Goal: Task Accomplishment & Management: Complete application form

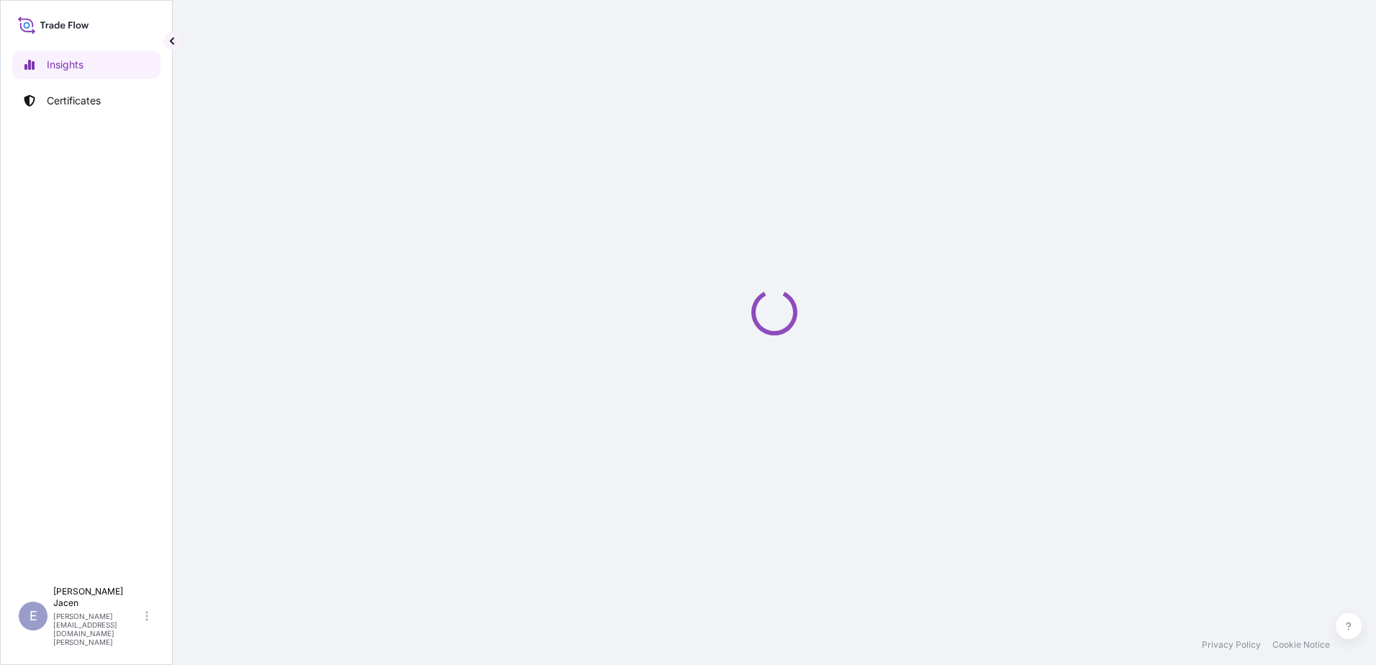
select select "2025"
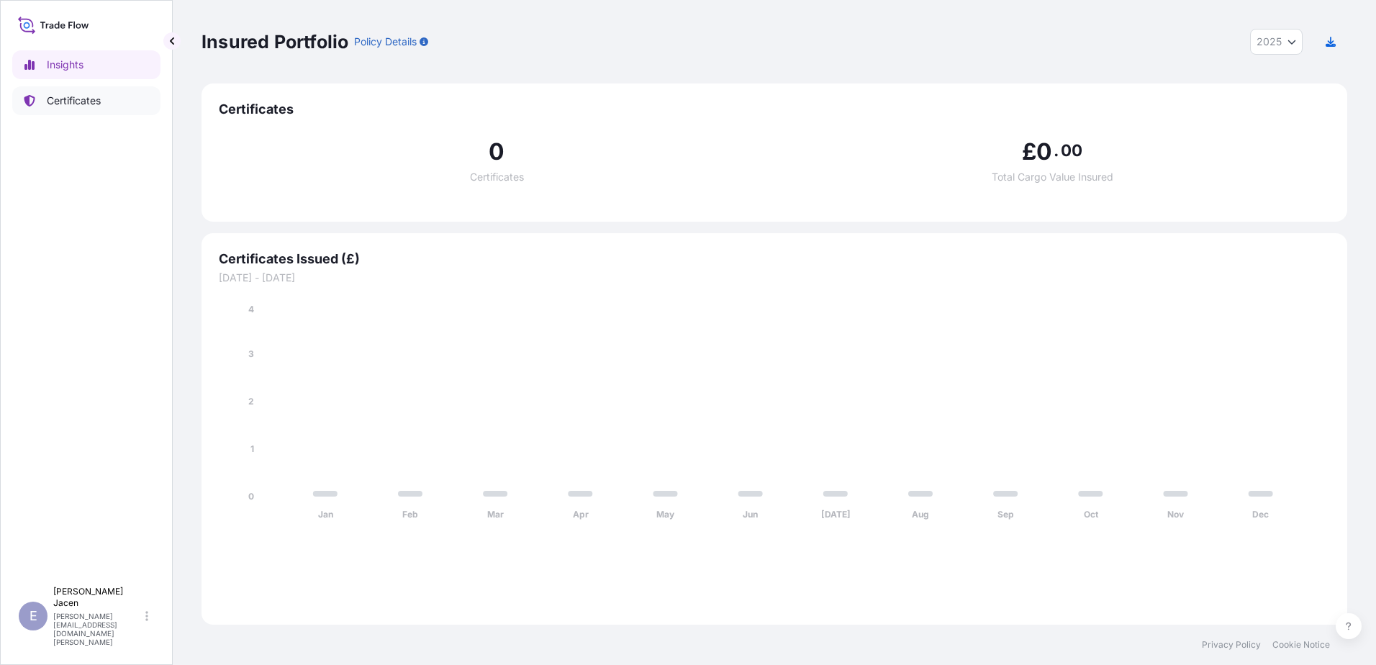
click at [86, 105] on p "Certificates" at bounding box center [74, 101] width 54 height 14
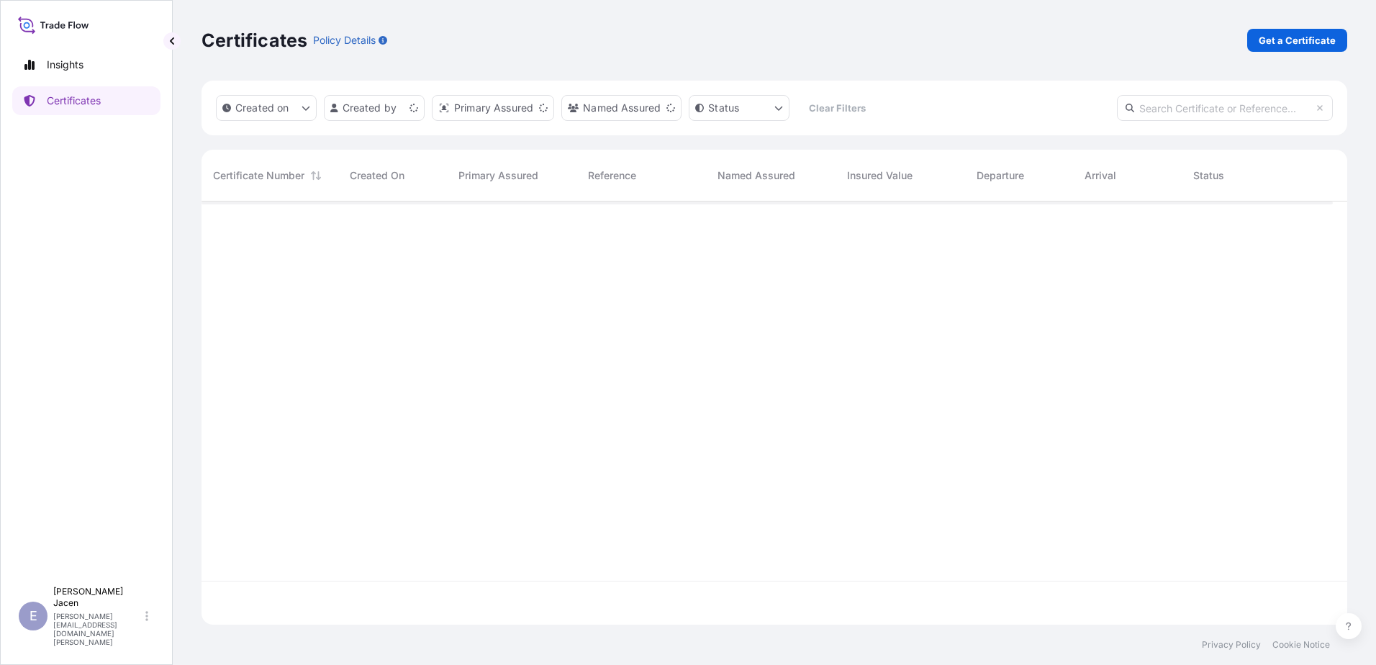
scroll to position [387, 1120]
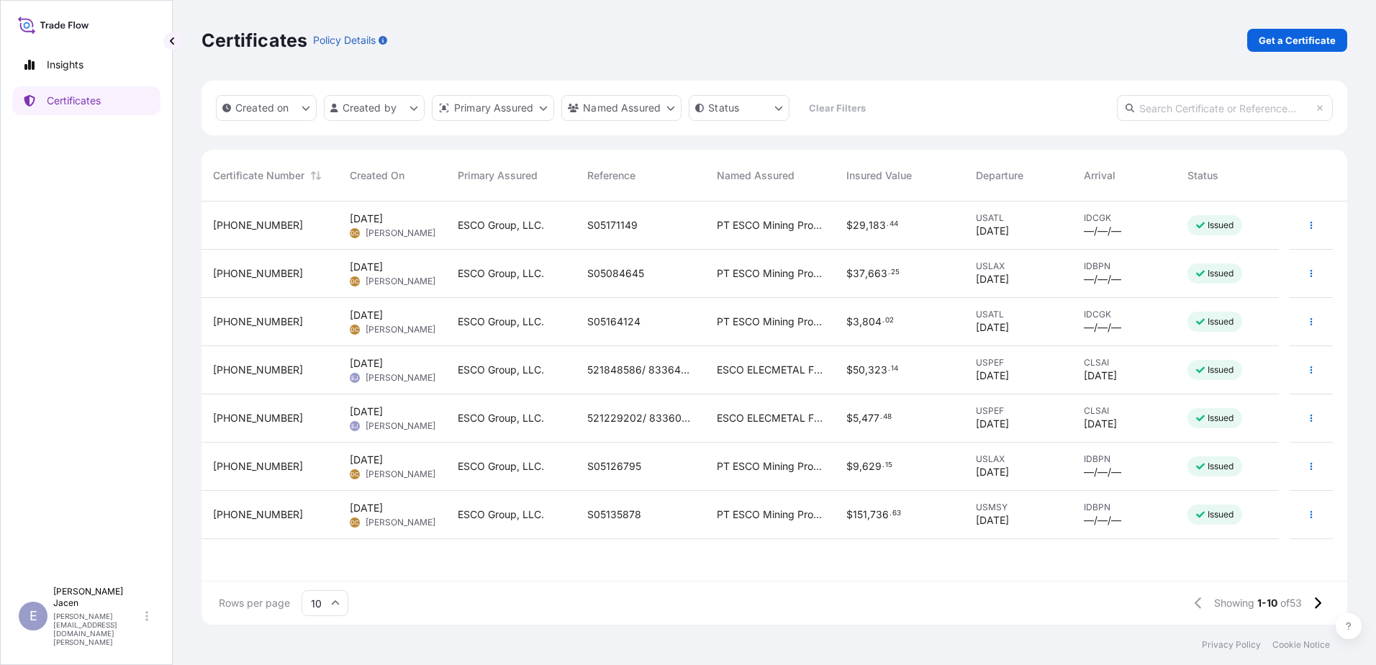
click at [298, 377] on div "[PHONE_NUMBER]" at bounding box center [270, 370] width 114 height 14
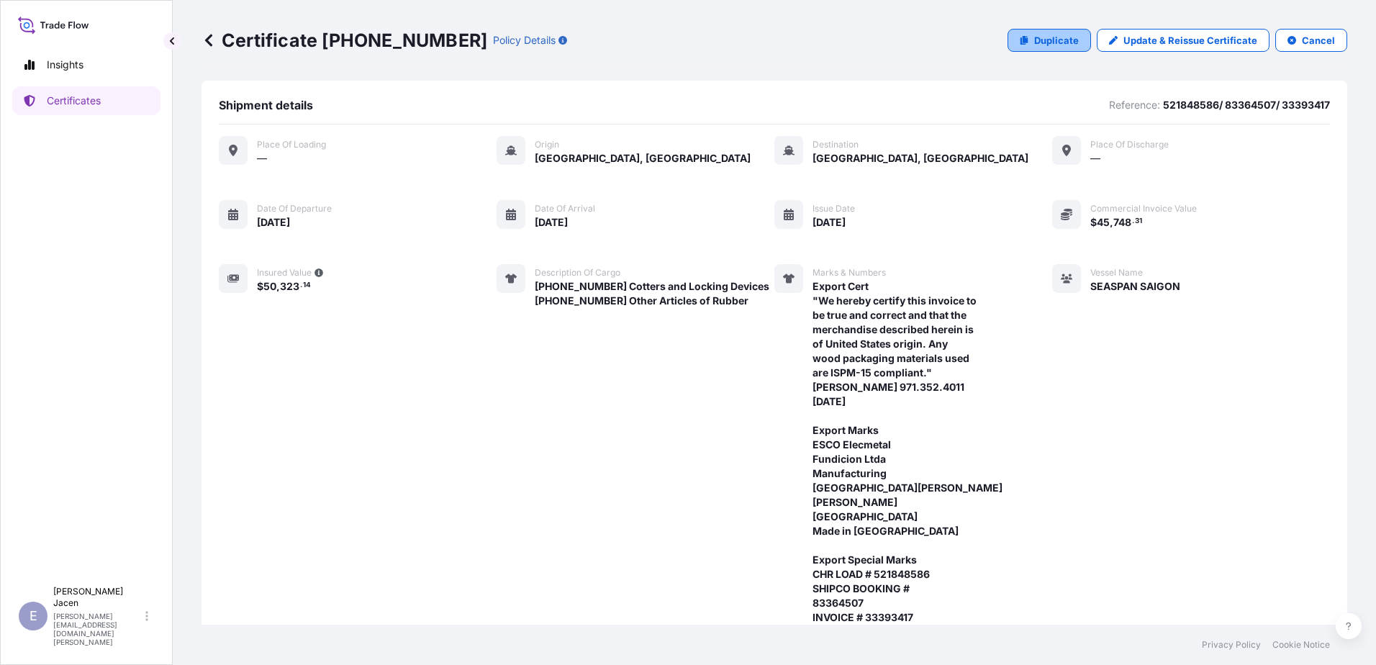
click at [1034, 47] on p "Duplicate" at bounding box center [1056, 40] width 45 height 14
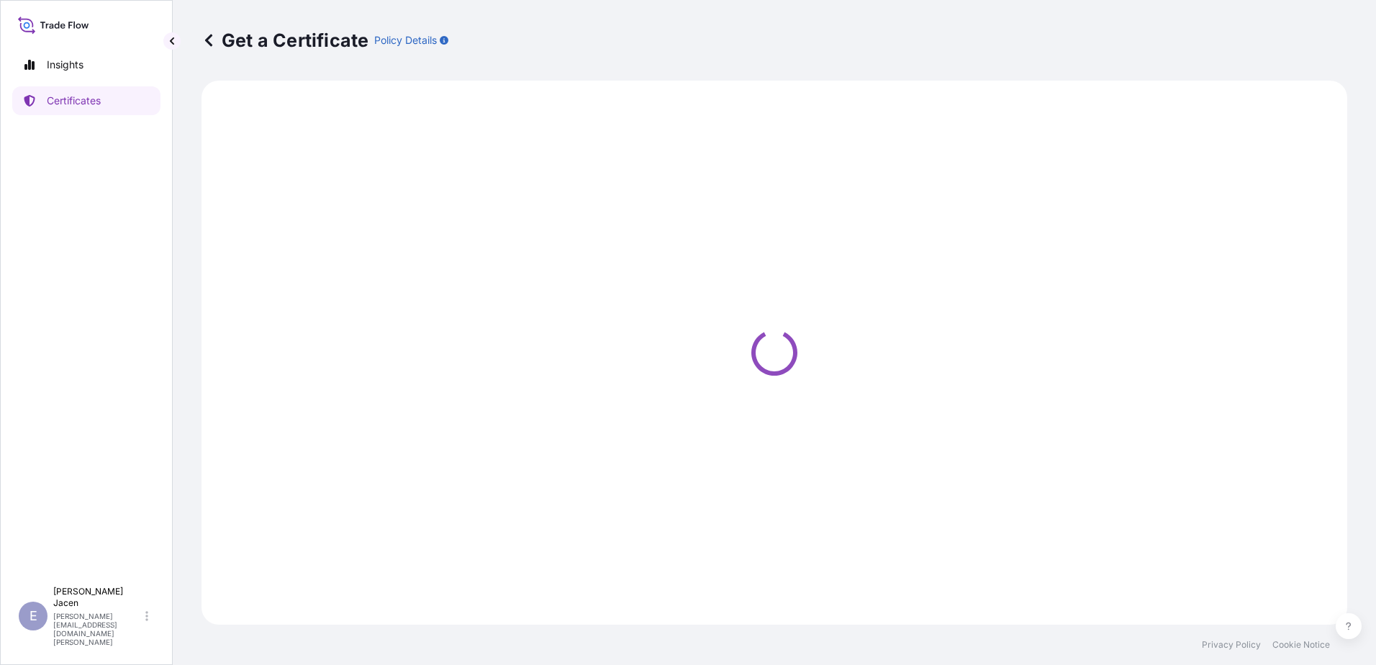
select select "Ocean Vessel"
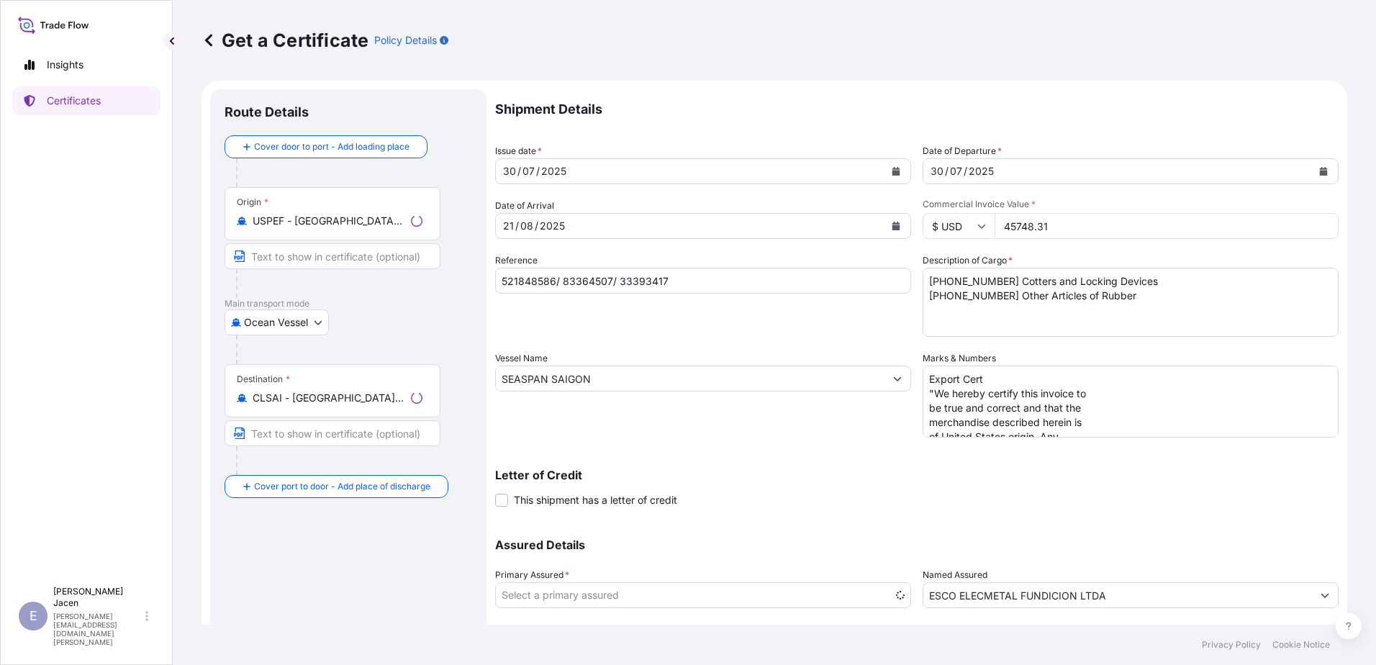
select select "31790"
click at [517, 180] on div "30" at bounding box center [509, 171] width 16 height 17
click at [515, 235] on div "21" at bounding box center [508, 225] width 14 height 17
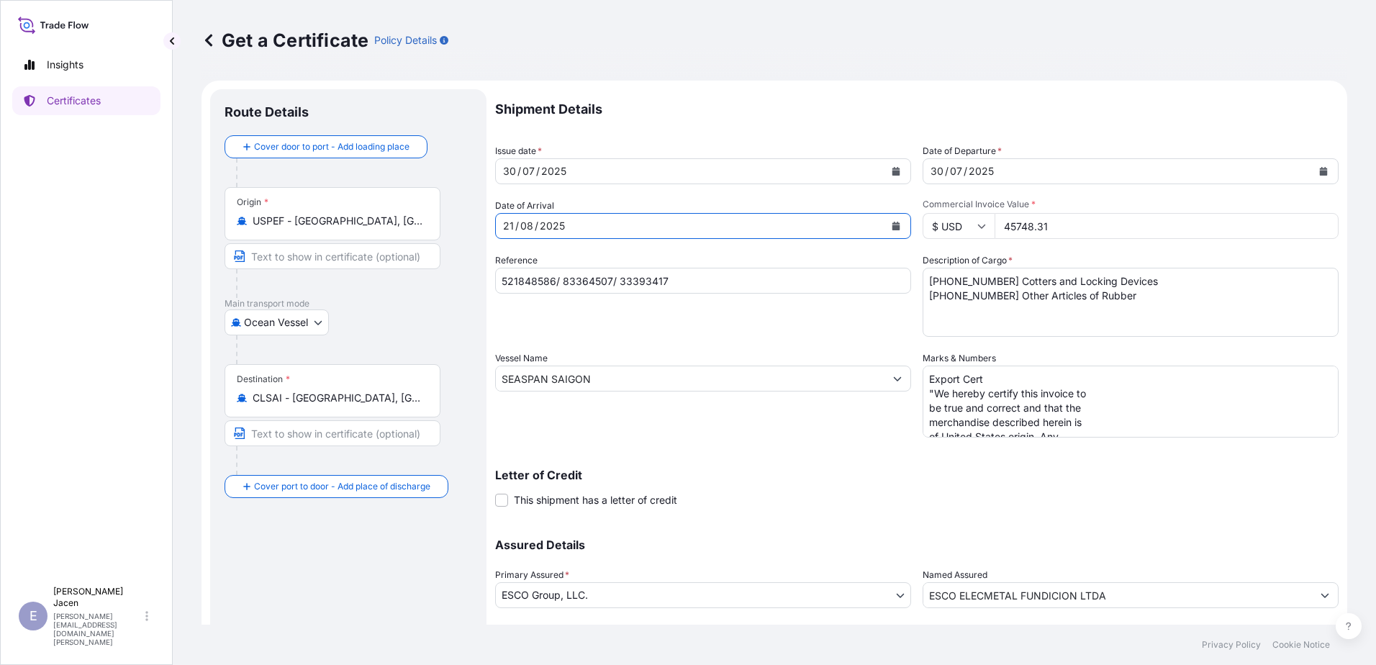
click at [515, 235] on div "21" at bounding box center [508, 225] width 14 height 17
click at [519, 235] on div "/" at bounding box center [517, 225] width 4 height 17
click at [515, 235] on div "21" at bounding box center [508, 225] width 14 height 17
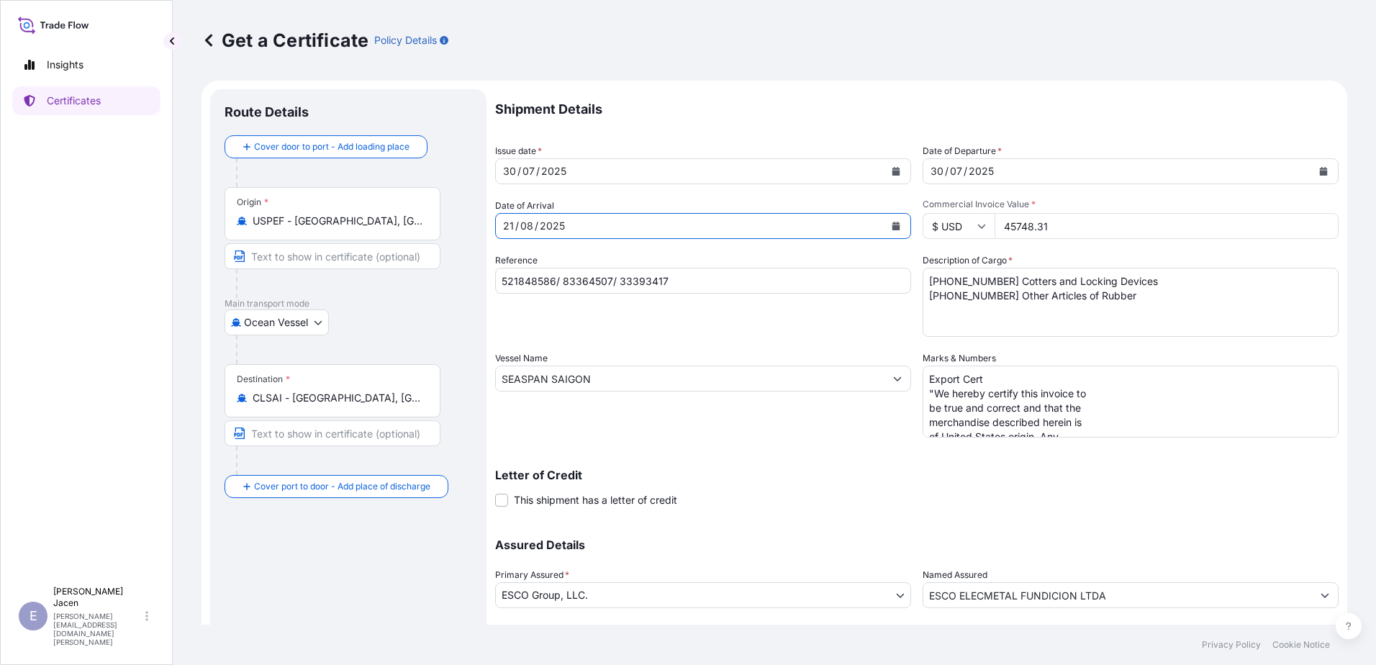
click at [663, 239] on div "[DATE]" at bounding box center [690, 226] width 388 height 26
drag, startPoint x: 641, startPoint y: 275, endPoint x: 814, endPoint y: 289, distance: 173.3
click at [566, 235] on div "2025" at bounding box center [552, 225] width 28 height 17
click at [900, 230] on icon "Calendar" at bounding box center [896, 226] width 8 height 9
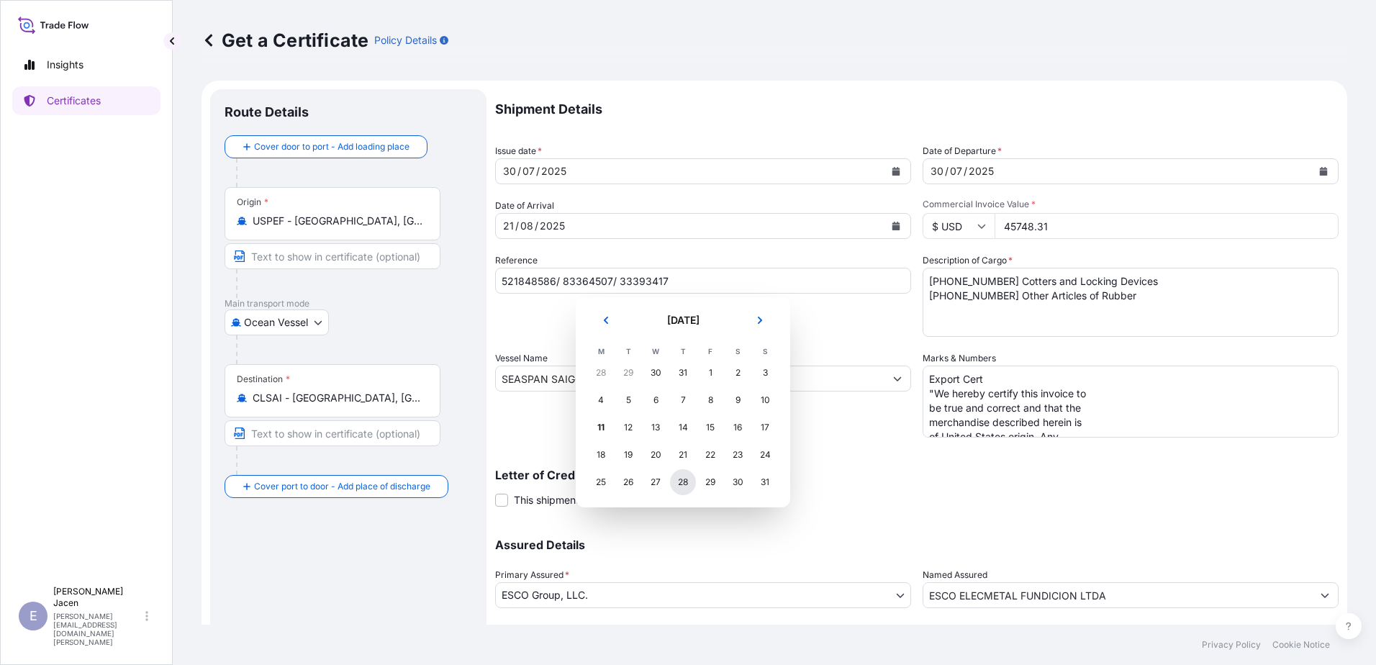
click at [696, 495] on div "28" at bounding box center [683, 482] width 26 height 26
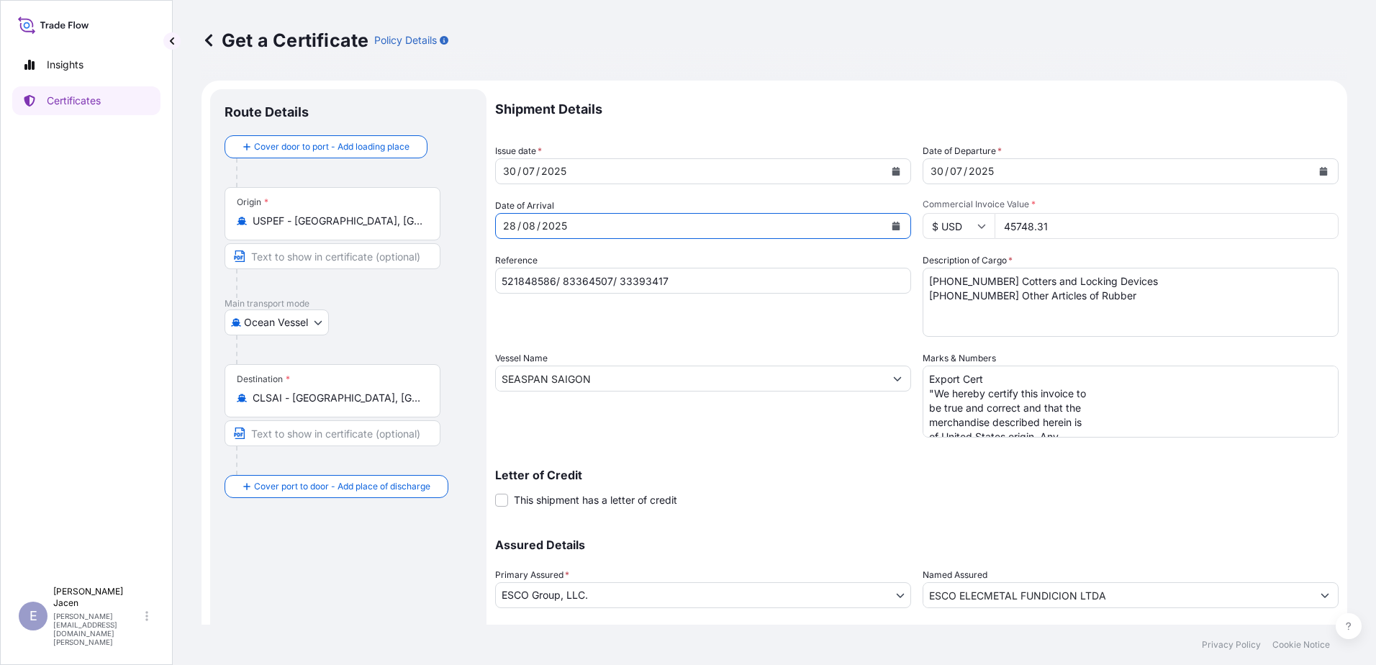
click at [1032, 184] on div "[DATE]" at bounding box center [1117, 171] width 388 height 26
click at [1319, 176] on icon "Calendar" at bounding box center [1323, 171] width 8 height 9
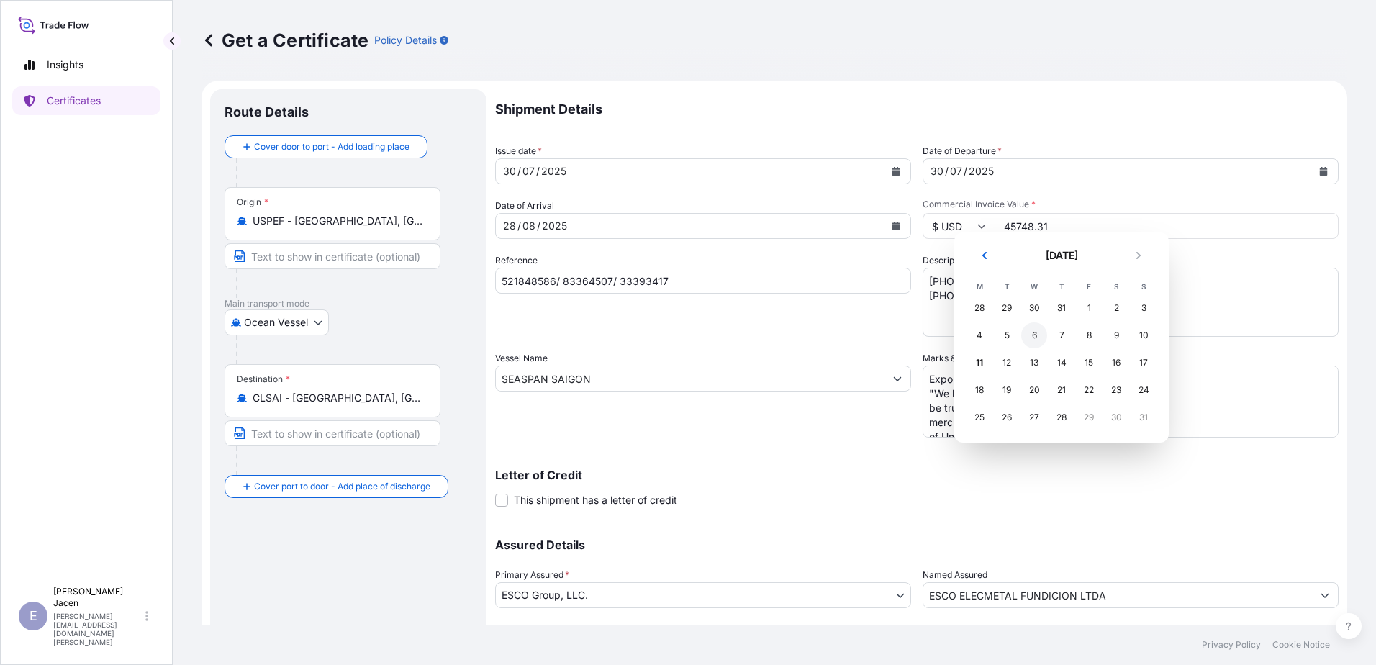
click at [1046, 348] on div "6" at bounding box center [1034, 335] width 26 height 26
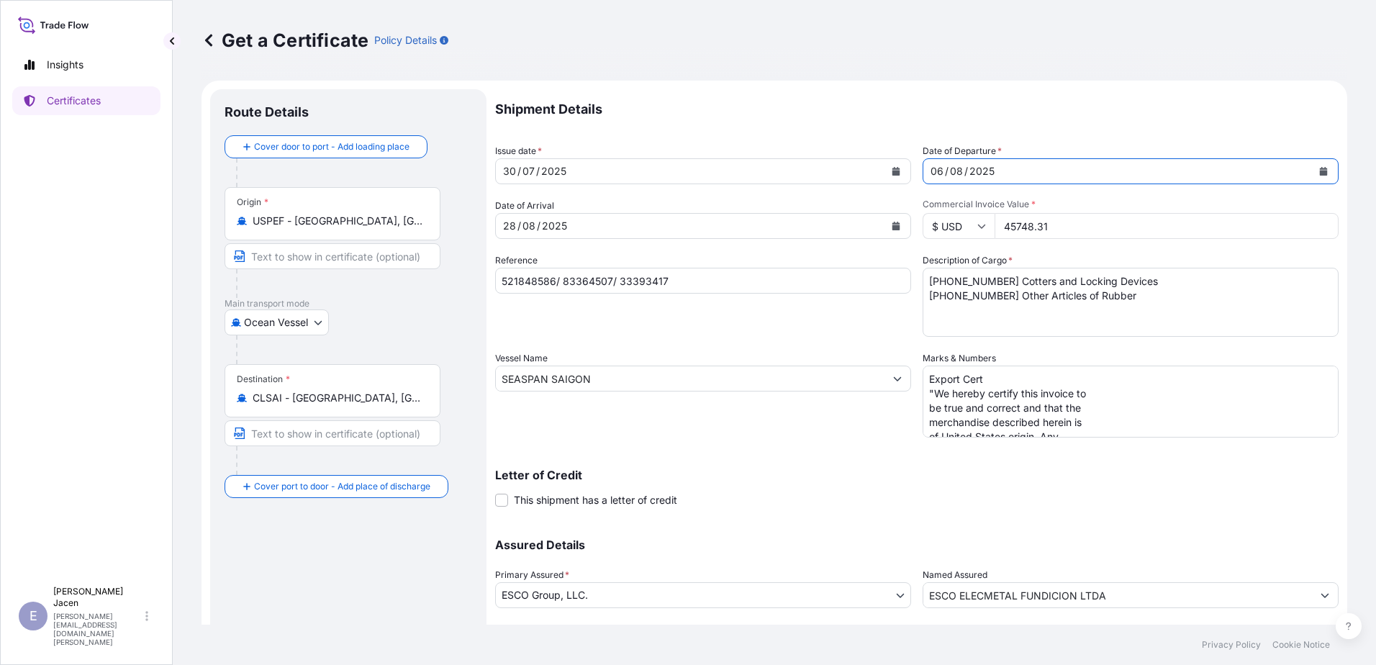
click at [730, 184] on div "[DATE]" at bounding box center [690, 171] width 388 height 26
click at [900, 176] on icon "Calendar" at bounding box center [896, 171] width 8 height 9
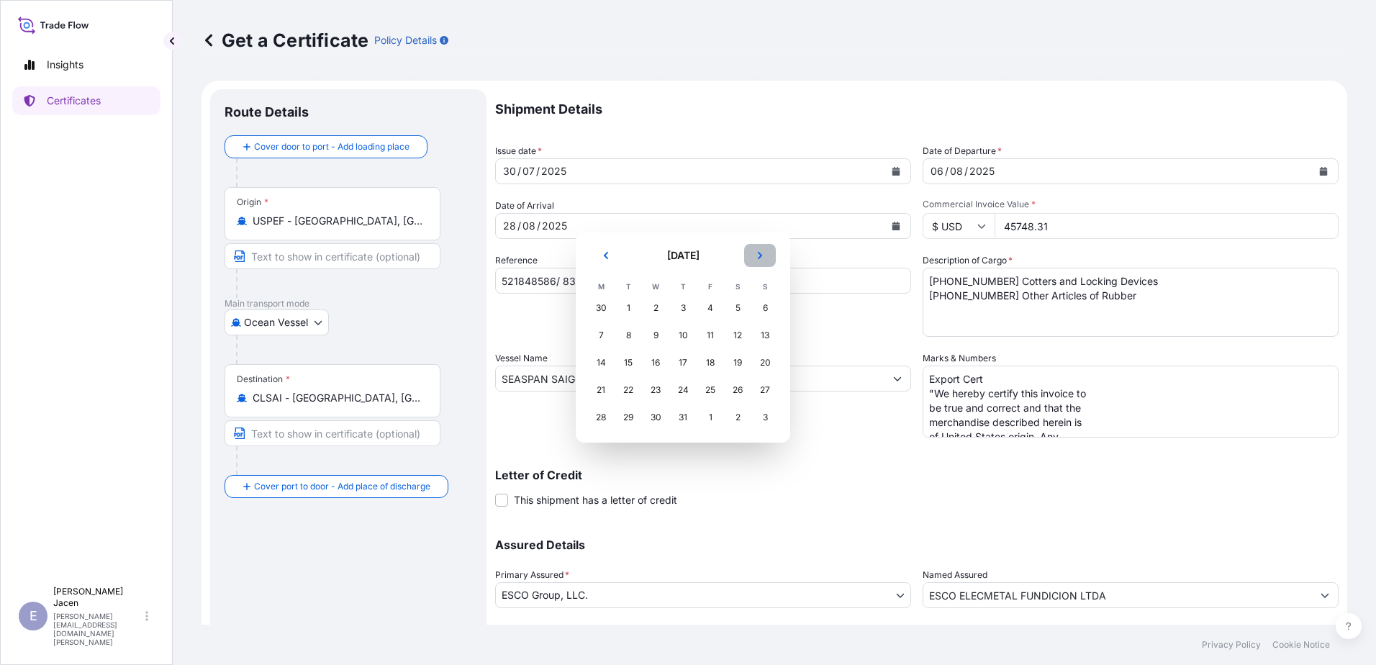
click at [764, 260] on icon "Next" at bounding box center [759, 255] width 9 height 9
click at [667, 348] on div "6" at bounding box center [655, 335] width 26 height 26
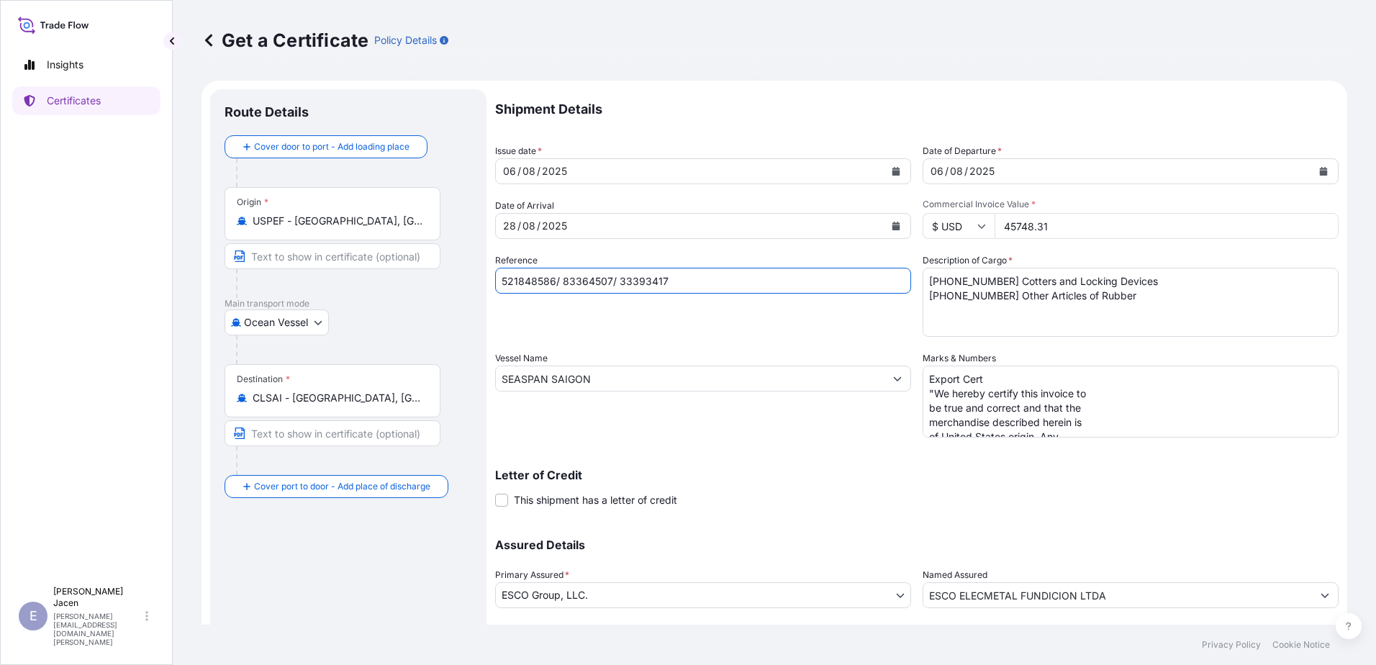
click at [772, 294] on input "521848586/ 83364507/ 33393417" at bounding box center [703, 281] width 416 height 26
click at [606, 294] on input "521848586/ 83364507/ 33393417" at bounding box center [703, 281] width 416 height 26
paste input "3250471"
click at [667, 294] on input "523250471/ 83364507/ 33393417" at bounding box center [703, 281] width 416 height 26
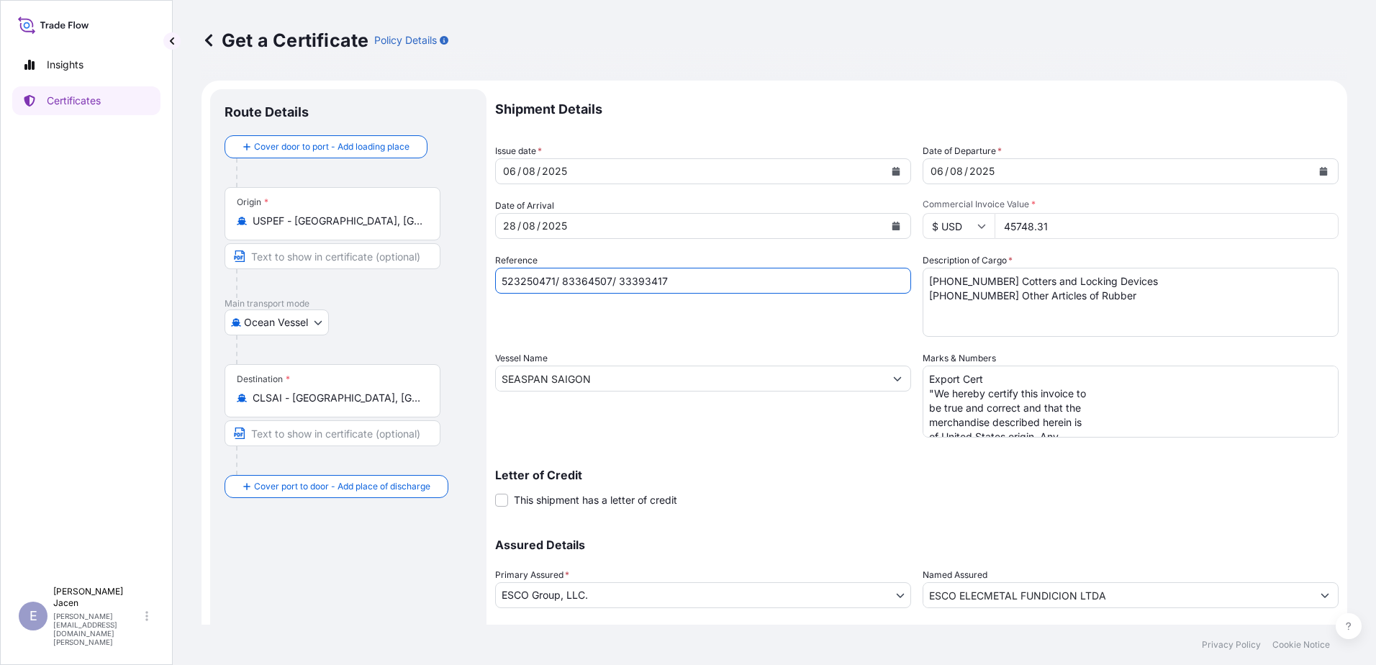
click at [667, 294] on input "523250471/ 83364507/ 33393417" at bounding box center [703, 281] width 416 height 26
paste input "74204"
click at [712, 294] on input "523250471/ 83374204/ 33393417" at bounding box center [703, 281] width 416 height 26
paste input "414638"
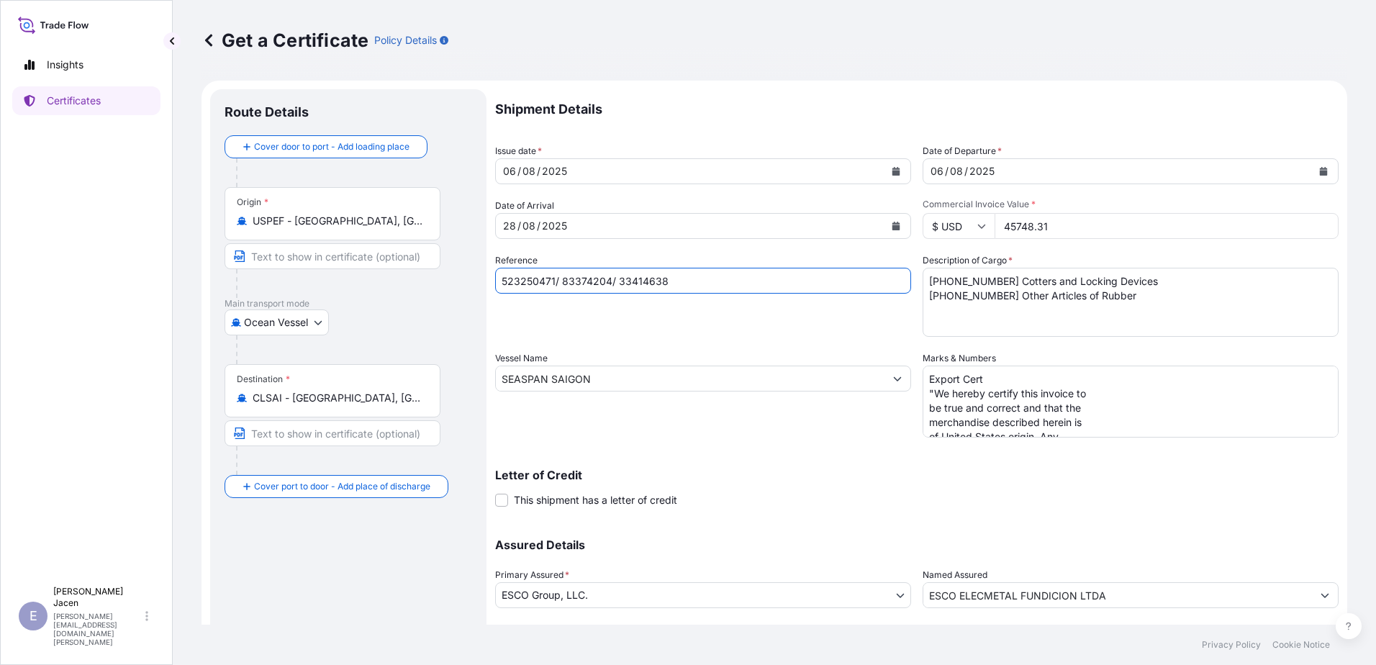
type input "523250471/ 83374204/ 33414638"
click at [689, 391] on input "SEASPAN SAIGON" at bounding box center [690, 378] width 388 height 26
drag, startPoint x: 688, startPoint y: 459, endPoint x: 499, endPoint y: 448, distance: 189.5
click at [506, 450] on form "Route Details Cover door to port - Add loading place Place of loading Road / [G…" at bounding box center [773, 398] width 1145 height 634
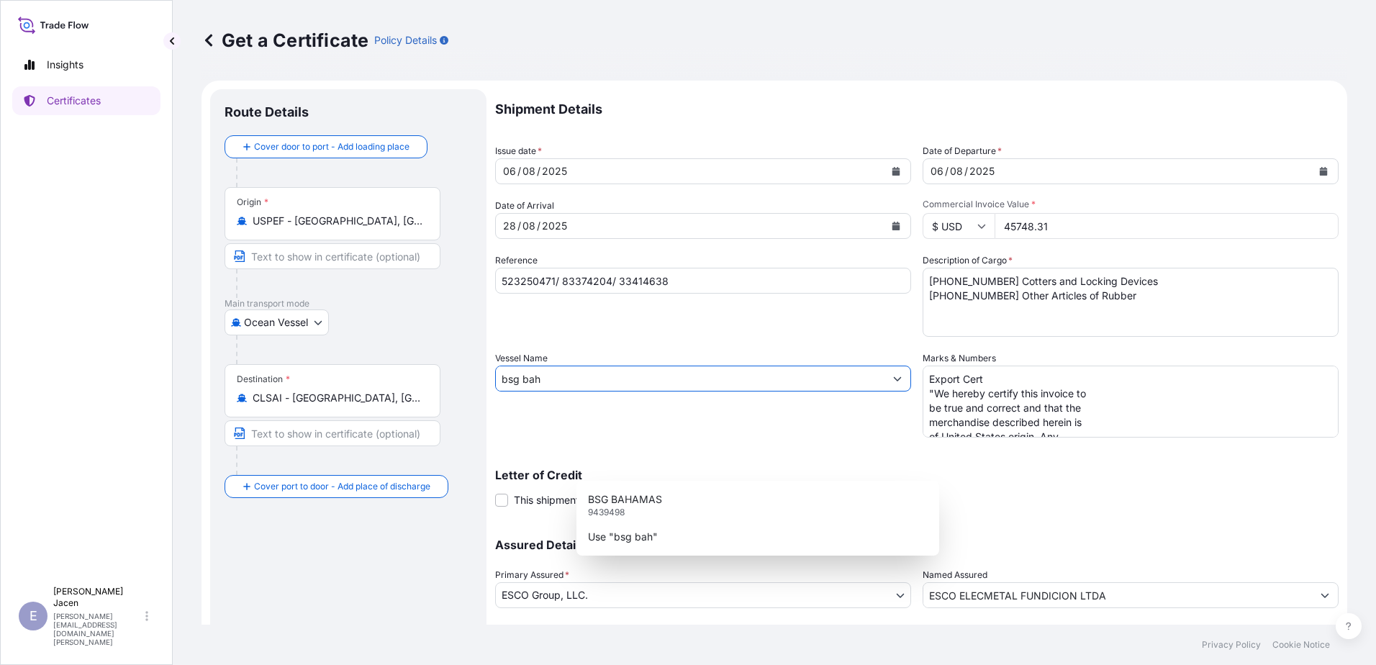
click at [618, 504] on p "BSG BAHAMAS" at bounding box center [625, 499] width 74 height 14
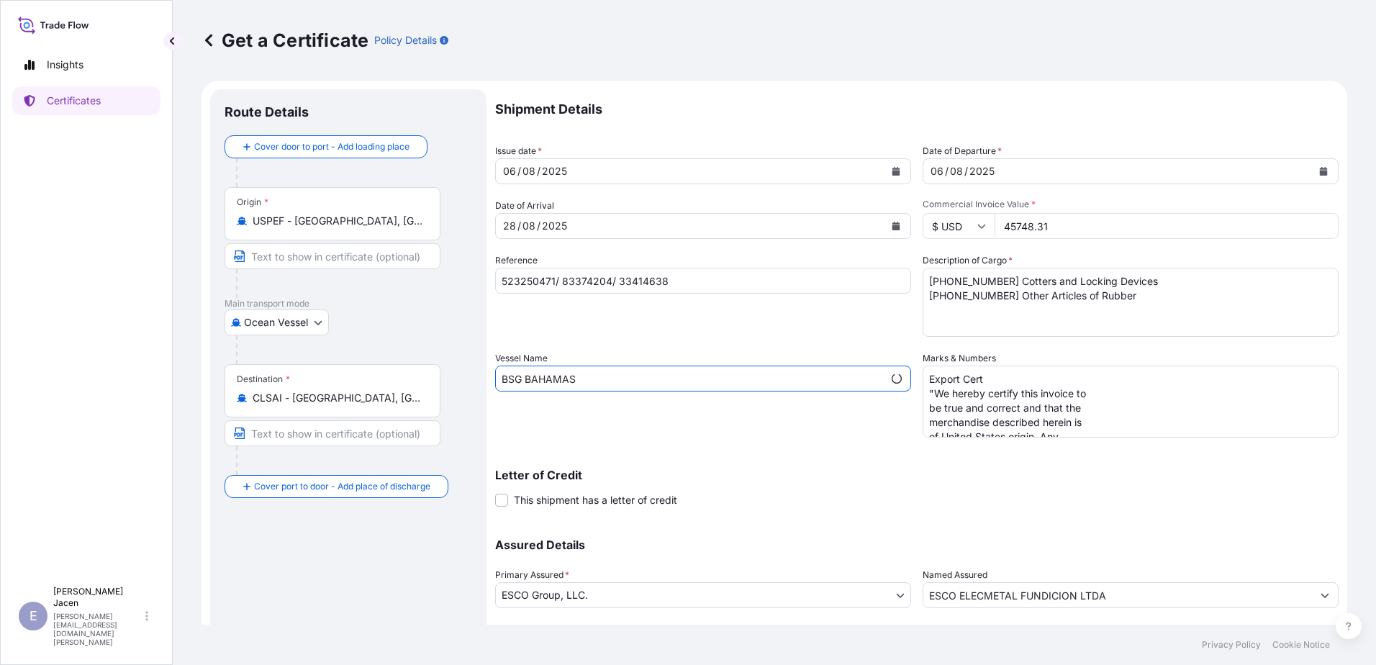
type input "BSG BAHAMAS"
click at [1092, 239] on input "45748.31" at bounding box center [1166, 226] width 344 height 26
click at [1054, 239] on input "45748.31" at bounding box center [1166, 226] width 344 height 26
type input "29172.40"
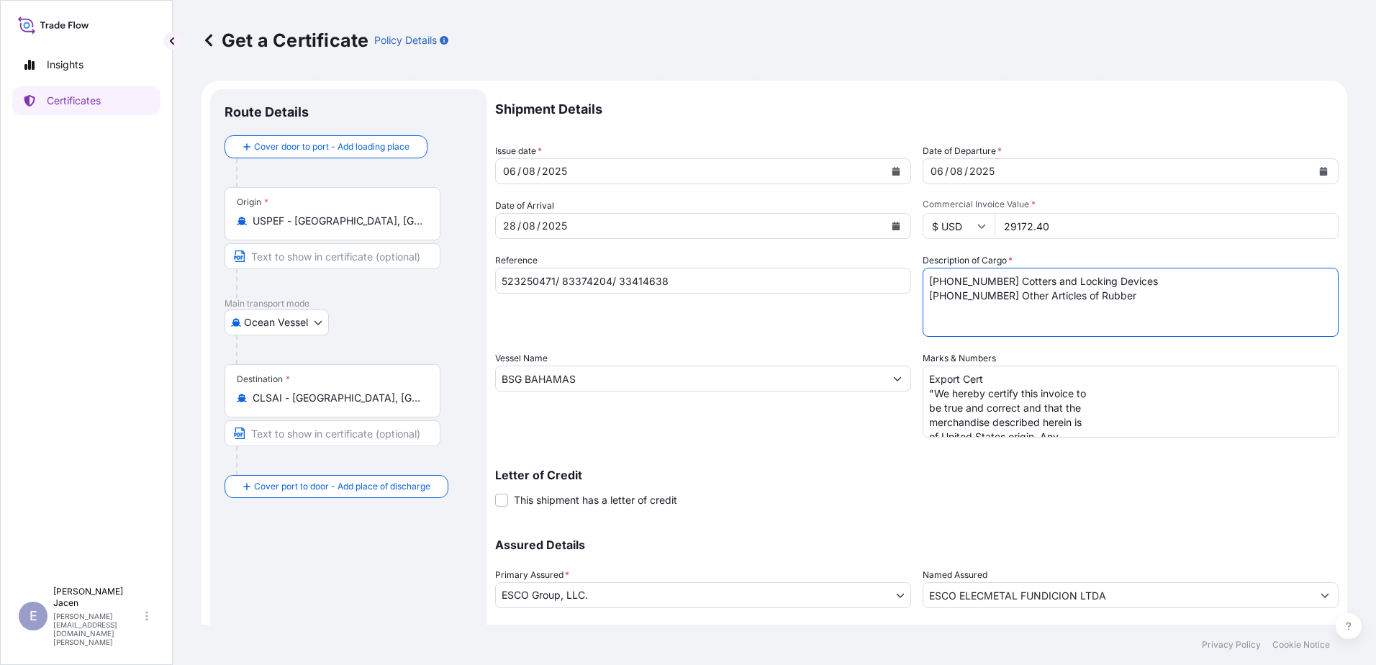
drag, startPoint x: 1155, startPoint y: 356, endPoint x: 951, endPoint y: 353, distance: 204.3
click at [951, 353] on div "Shipment Details Issue date * [DATE] Date of Departure * [DATE] Date of Arrival…" at bounding box center [916, 377] width 843 height 576
type textarea "[PHONE_NUMBER] Cotters and Locking Devices"
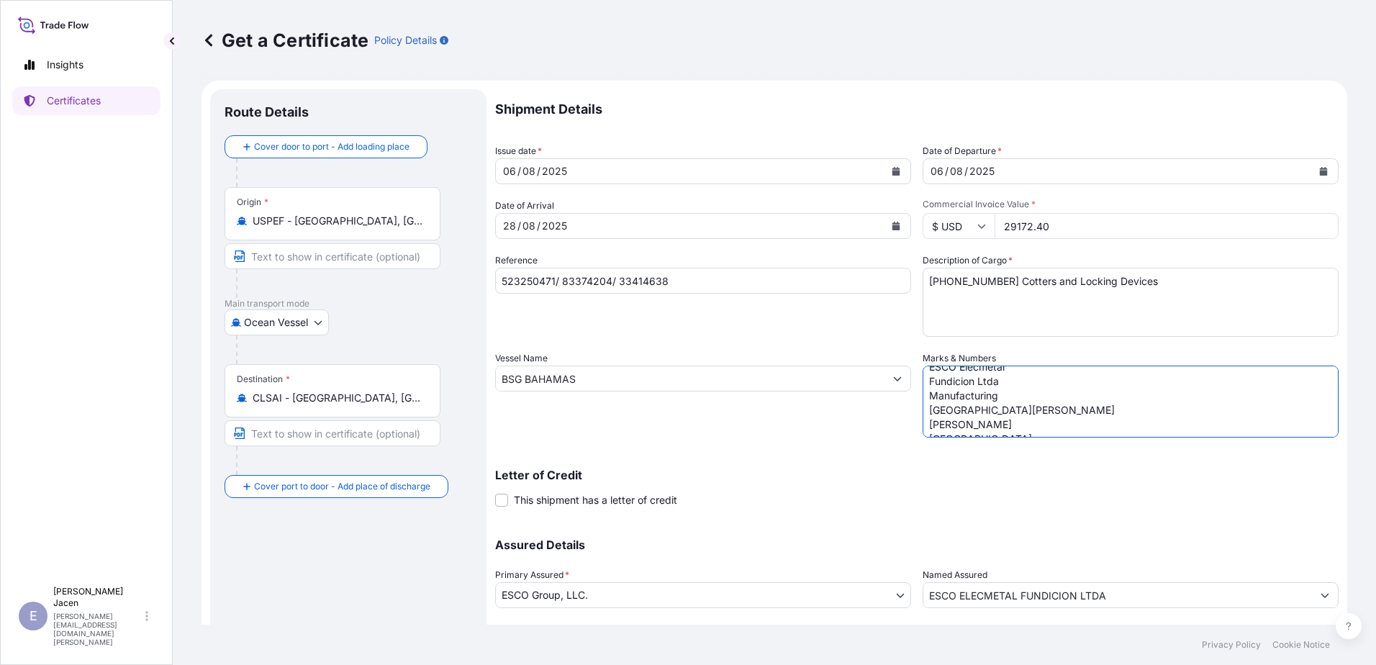
scroll to position [404, 0]
drag, startPoint x: 958, startPoint y: 454, endPoint x: 1163, endPoint y: 581, distance: 241.4
click at [1163, 581] on div "Shipment Details Issue date * [DATE] Date of Departure * [DATE] Date of Arrival…" at bounding box center [916, 377] width 843 height 576
click at [1004, 437] on div "Marks & Numbers Export Cert "We hereby certify this invoice to be true and corr…" at bounding box center [1130, 394] width 416 height 86
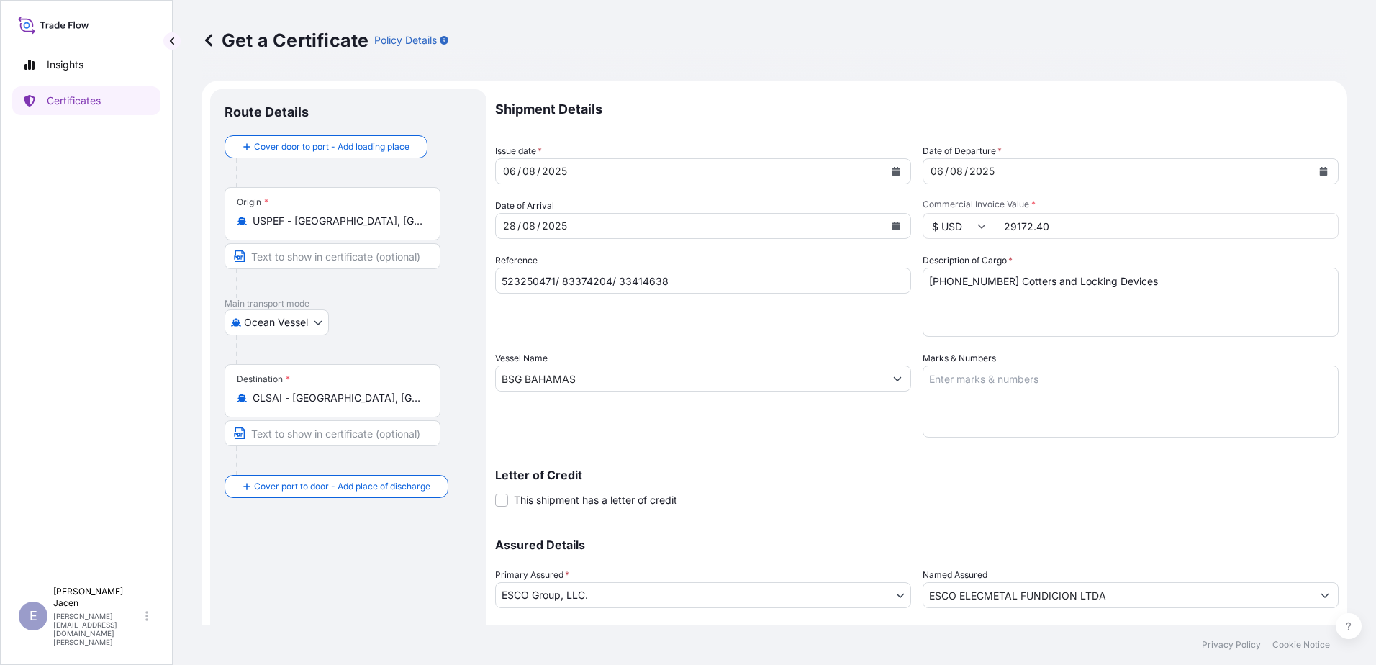
click at [1004, 437] on textarea "Export Cert "We hereby certify this invoice to be true and correct and that the…" at bounding box center [1130, 401] width 416 height 72
paste textarea "Export Cert "We hereby certify this invoice to be true and correct and that the…"
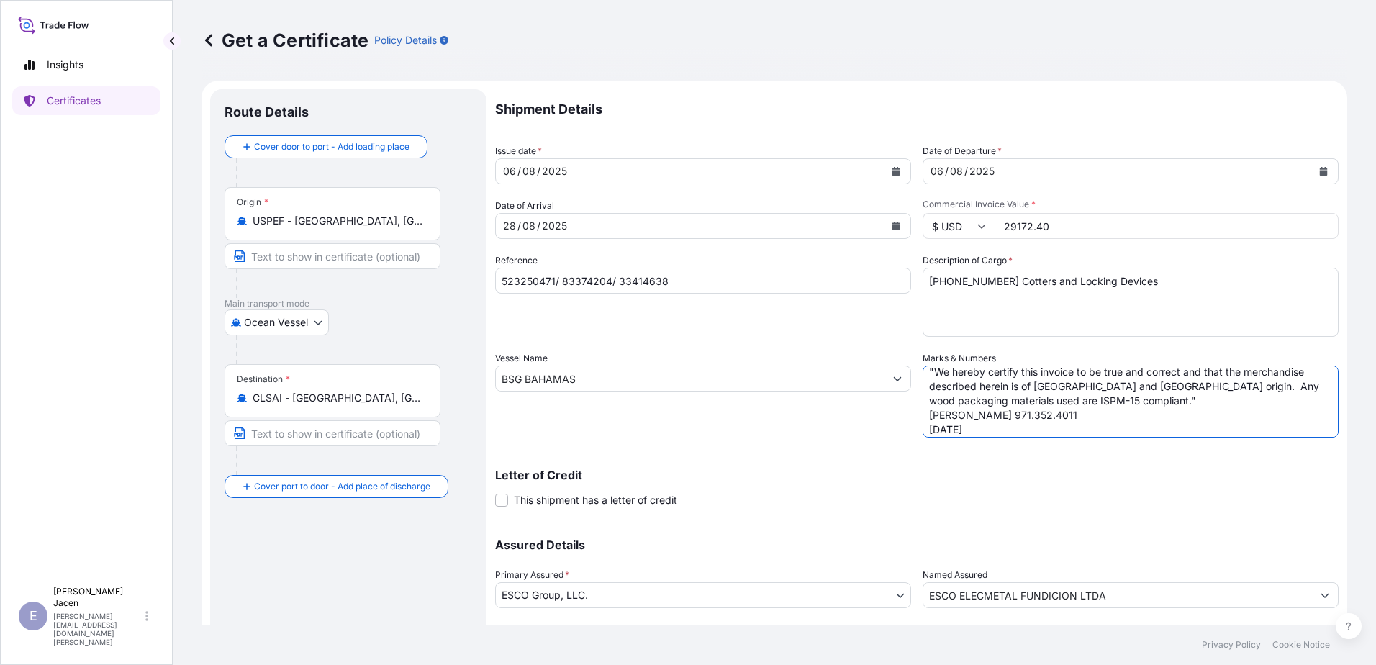
scroll to position [50, 0]
click at [997, 437] on textarea "Export Cert "We hereby certify this invoice to be true and correct and that the…" at bounding box center [1130, 401] width 416 height 72
paste textarea "Export Marks ESCO Elecmetal Fundicion Ltda Manufacturing [GEOGRAPHIC_DATA][PERS…"
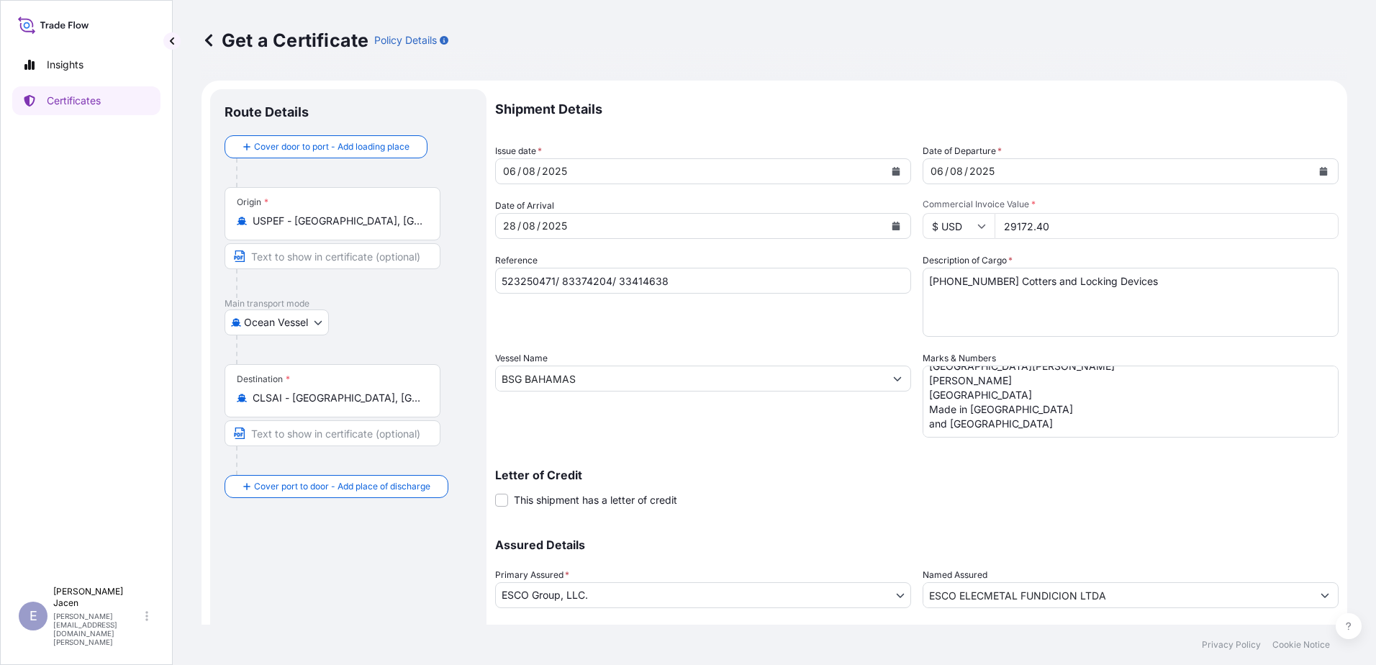
click at [972, 437] on textarea "Export Cert "We hereby certify this invoice to be true and correct and that the…" at bounding box center [1130, 401] width 416 height 72
paste textarea "Export Special Marks CHR LOAD # 523250471 SHIPCO BOOKING # 83374204 INVOICE # 3…"
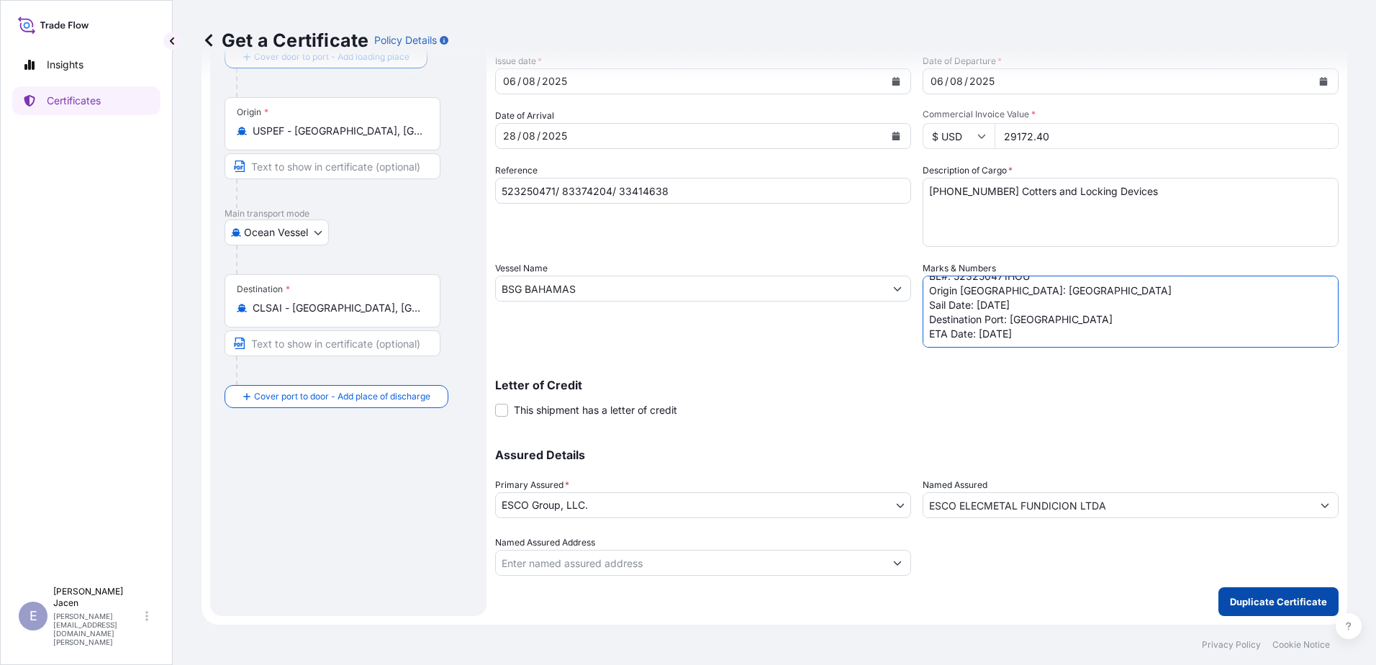
type textarea "Export Cert "We hereby certify this invoice to be true and correct and that the…"
click at [1277, 594] on p "Duplicate Certificate" at bounding box center [1278, 601] width 97 height 14
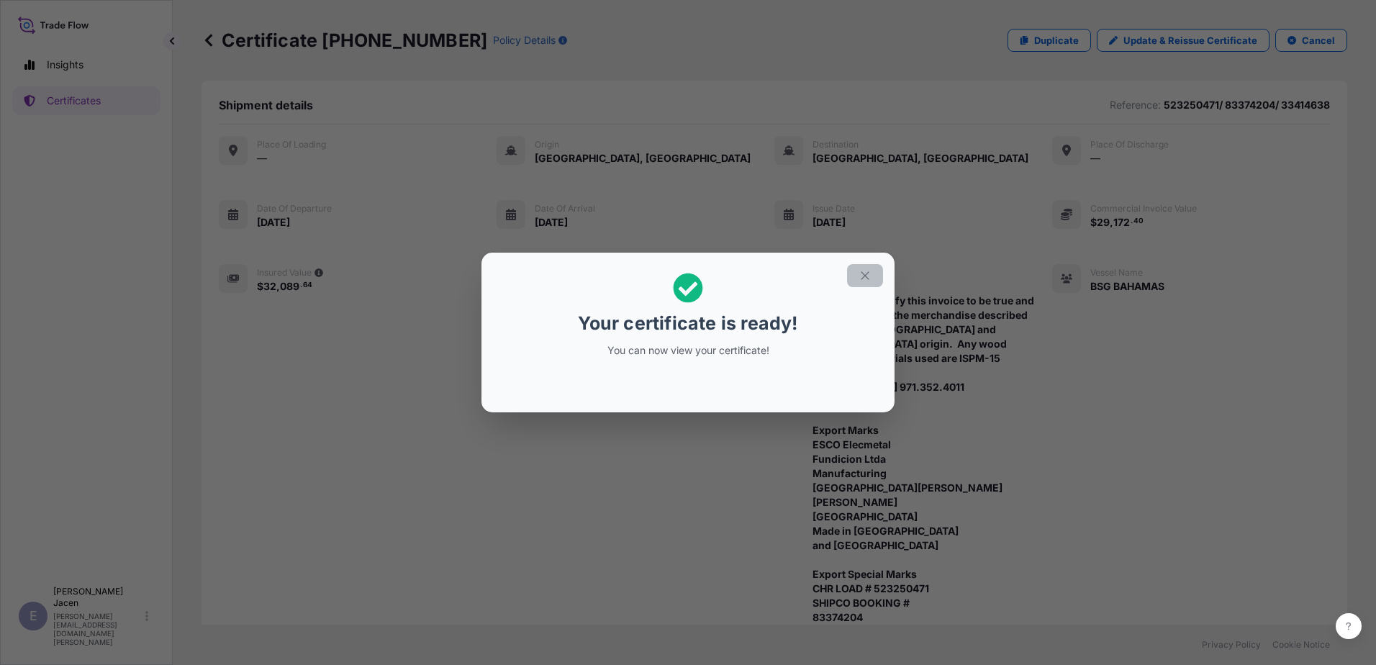
click at [871, 269] on icon "button" at bounding box center [864, 275] width 13 height 13
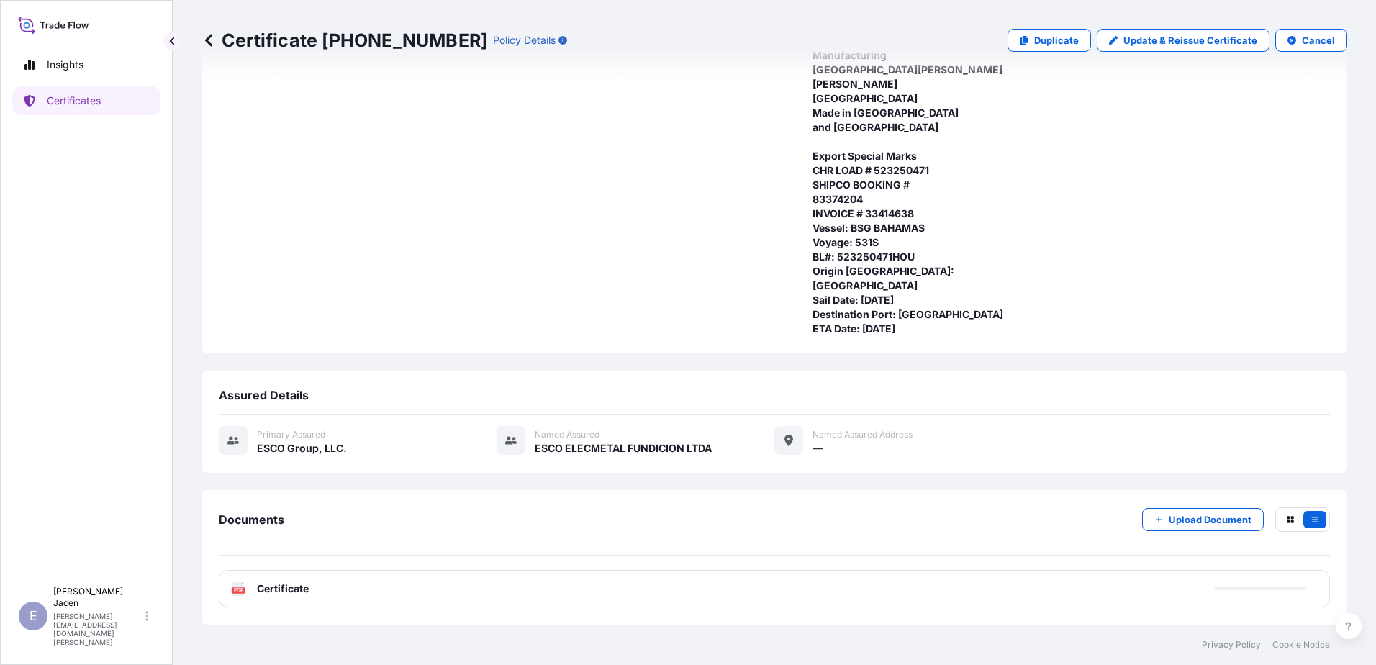
scroll to position [546, 0]
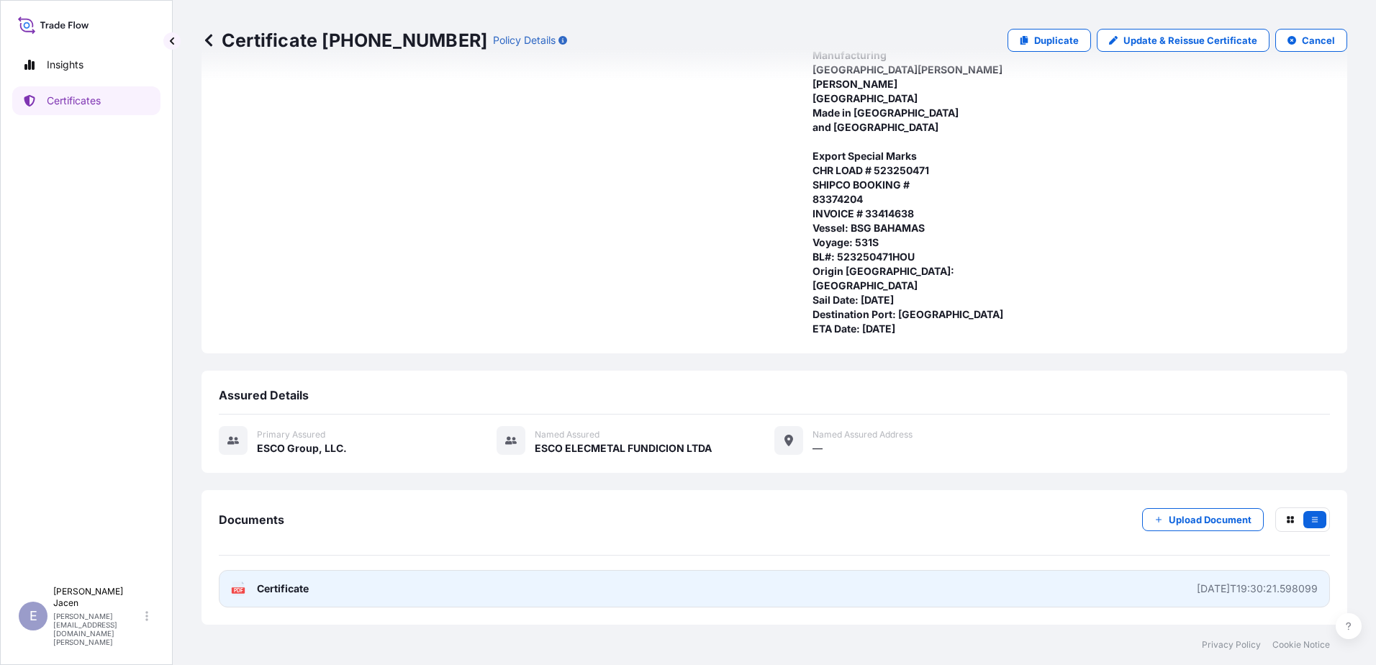
click at [894, 576] on link "PDF Certificate [DATE]T19:30:21.598099" at bounding box center [774, 588] width 1111 height 37
